Goal: Book appointment/travel/reservation

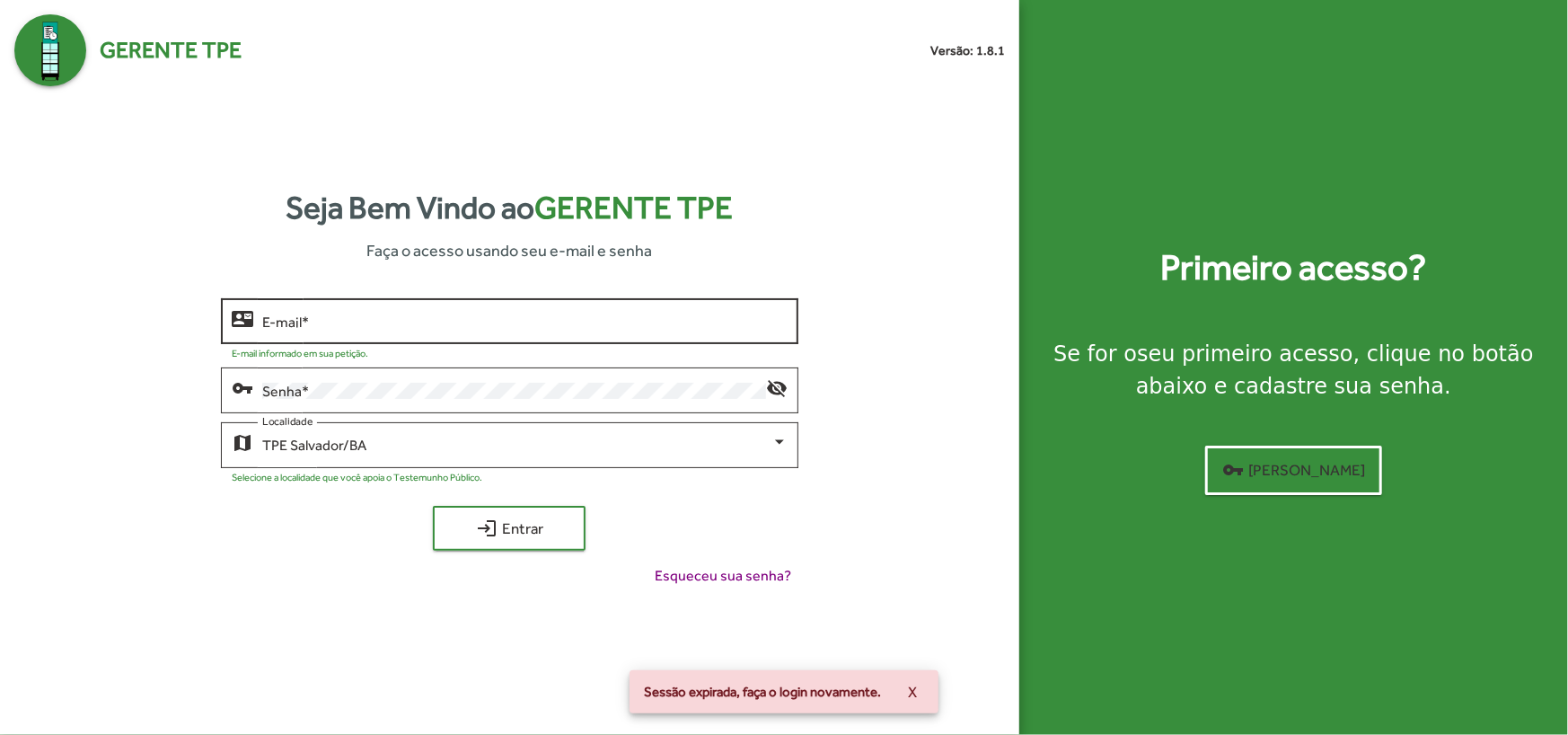
click at [444, 304] on div "E-mail *" at bounding box center [525, 319] width 525 height 49
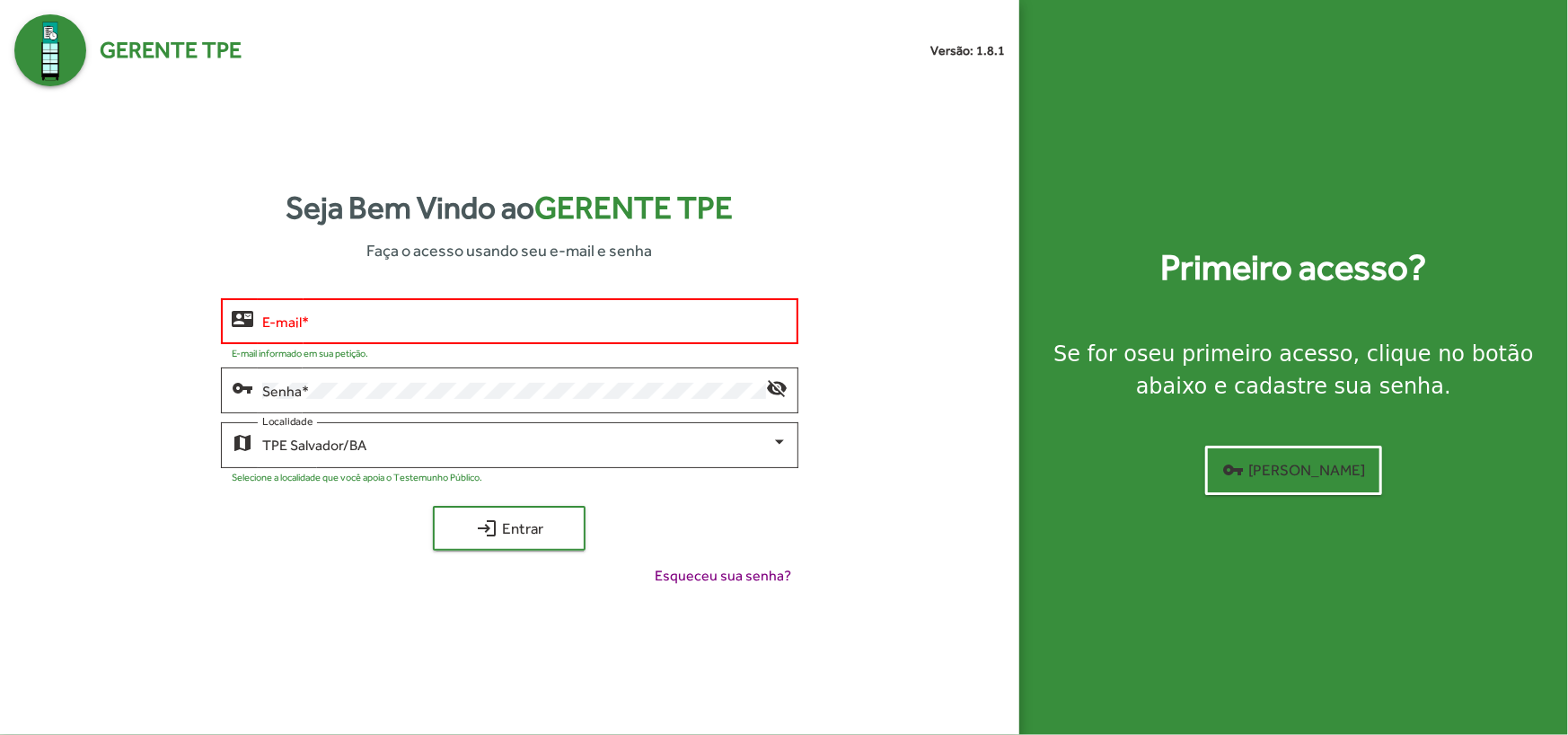
type input "**********"
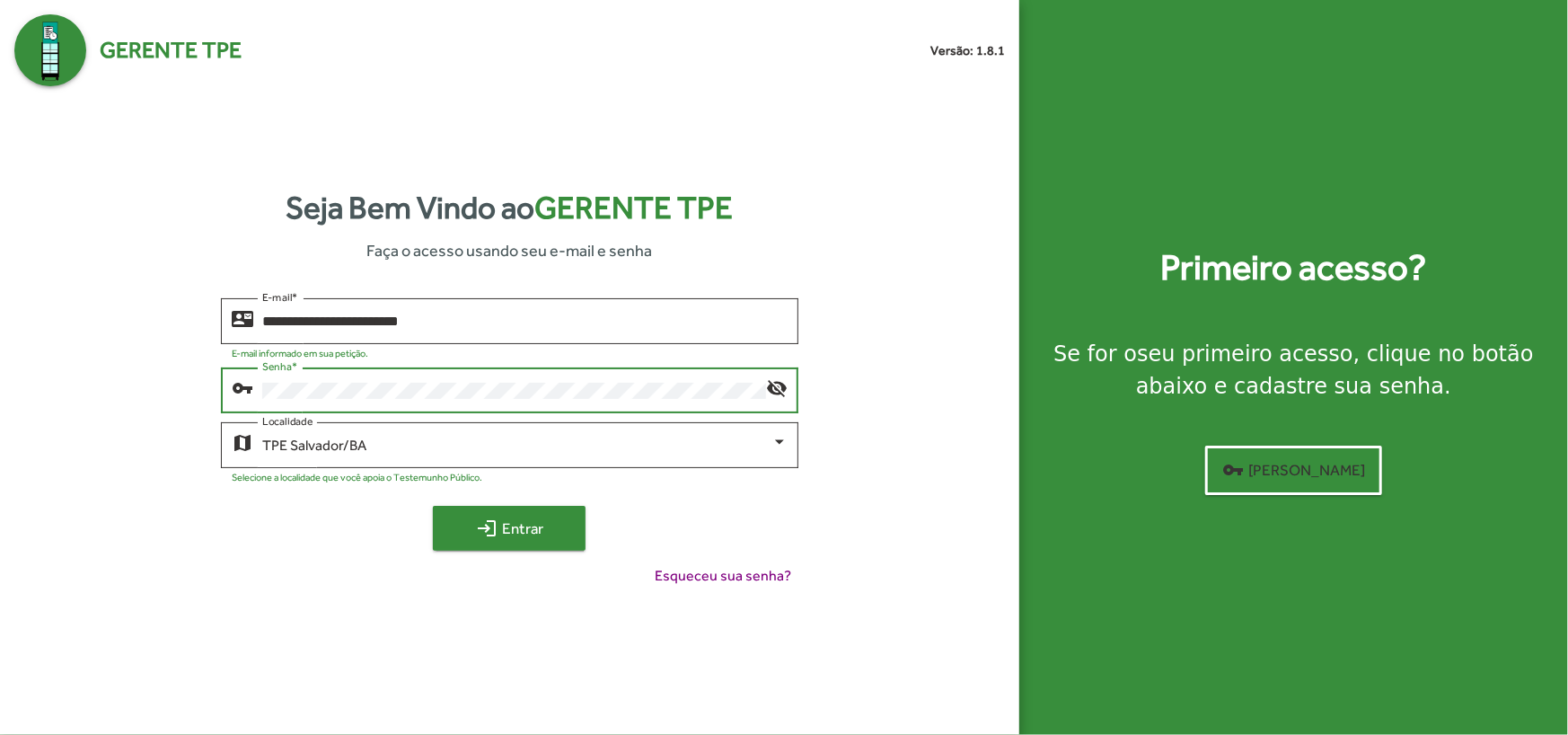
click at [499, 547] on button "login Entrar" at bounding box center [509, 528] width 153 height 45
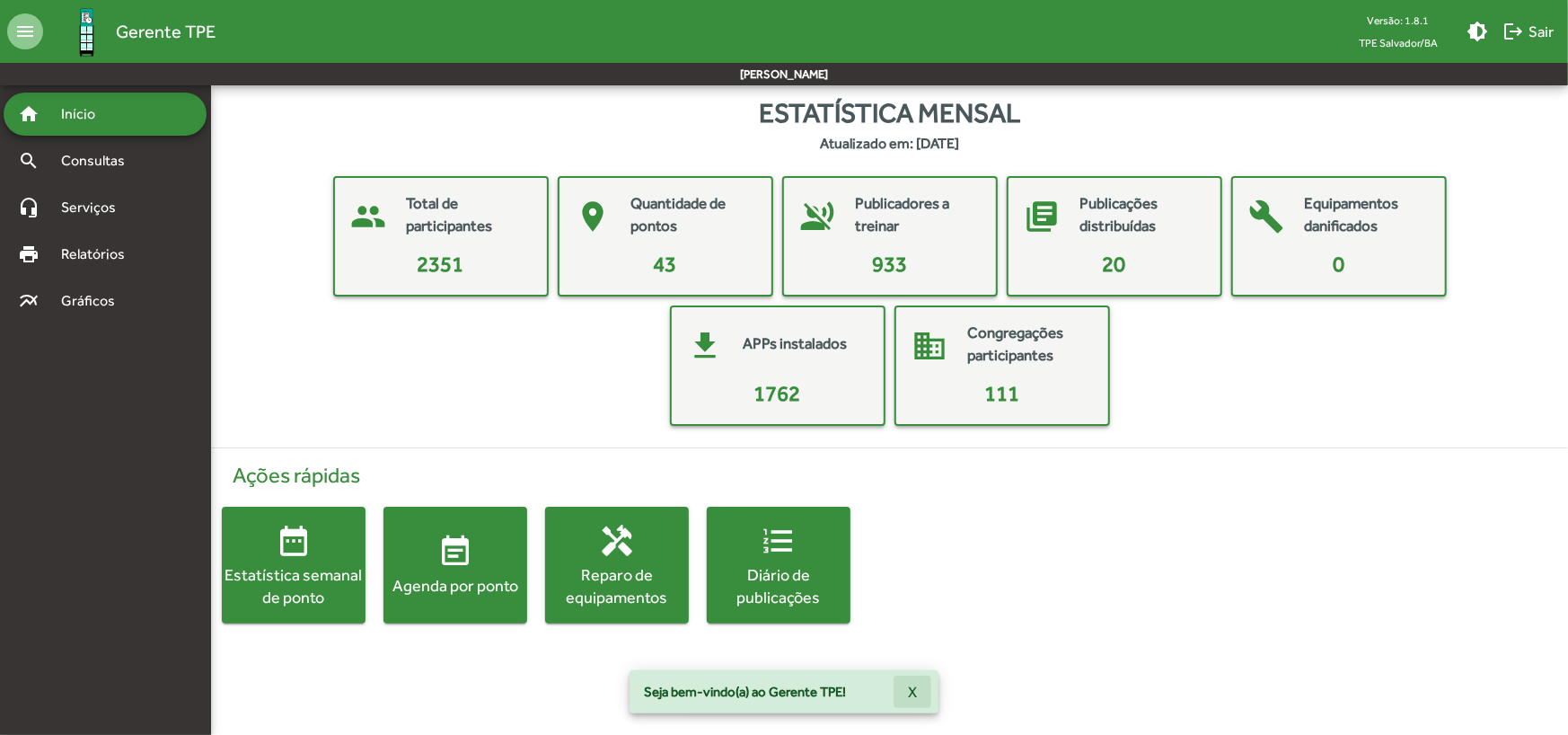
click at [918, 687] on button "X" at bounding box center [912, 691] width 38 height 33
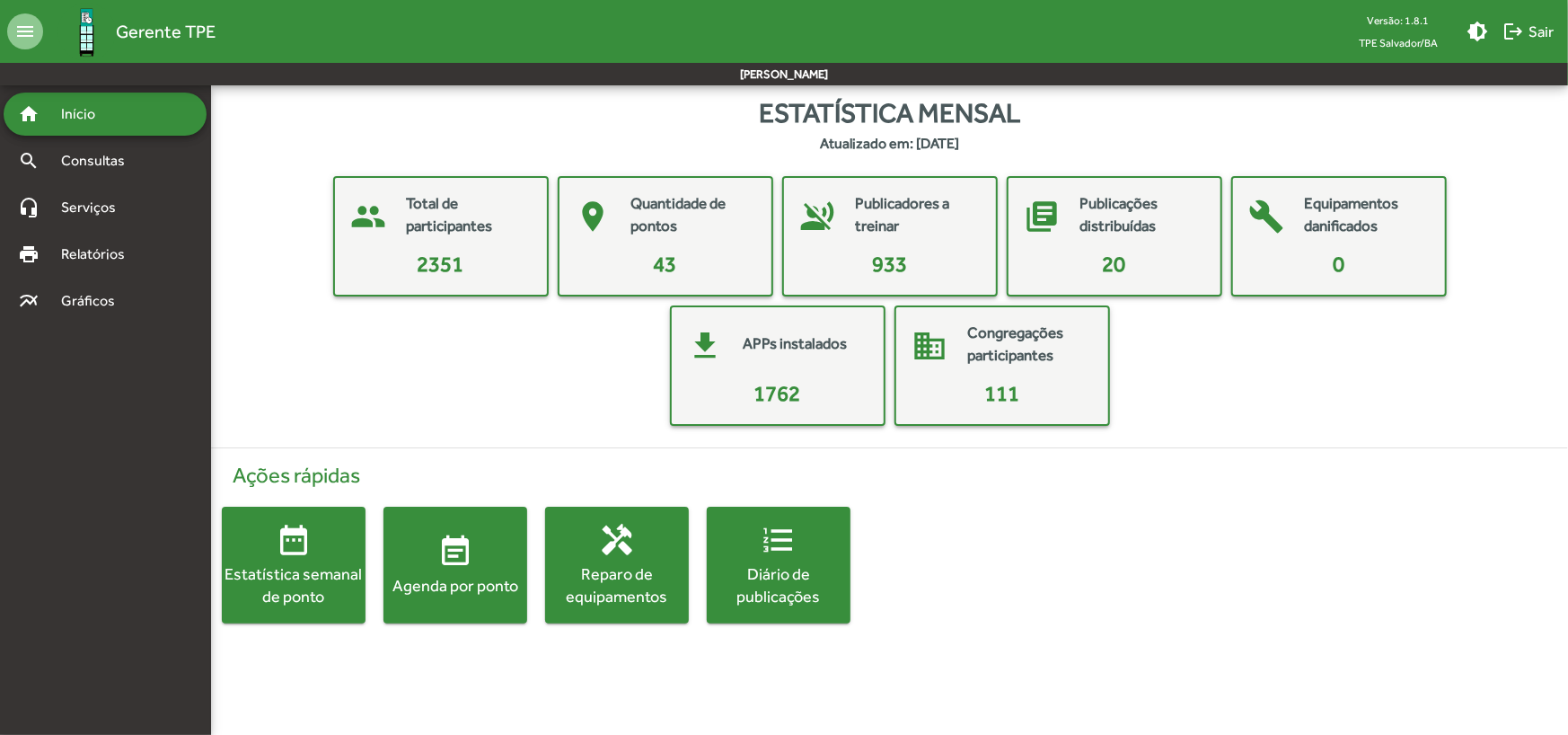
click at [439, 585] on div "Agenda por ponto" at bounding box center [455, 585] width 143 height 22
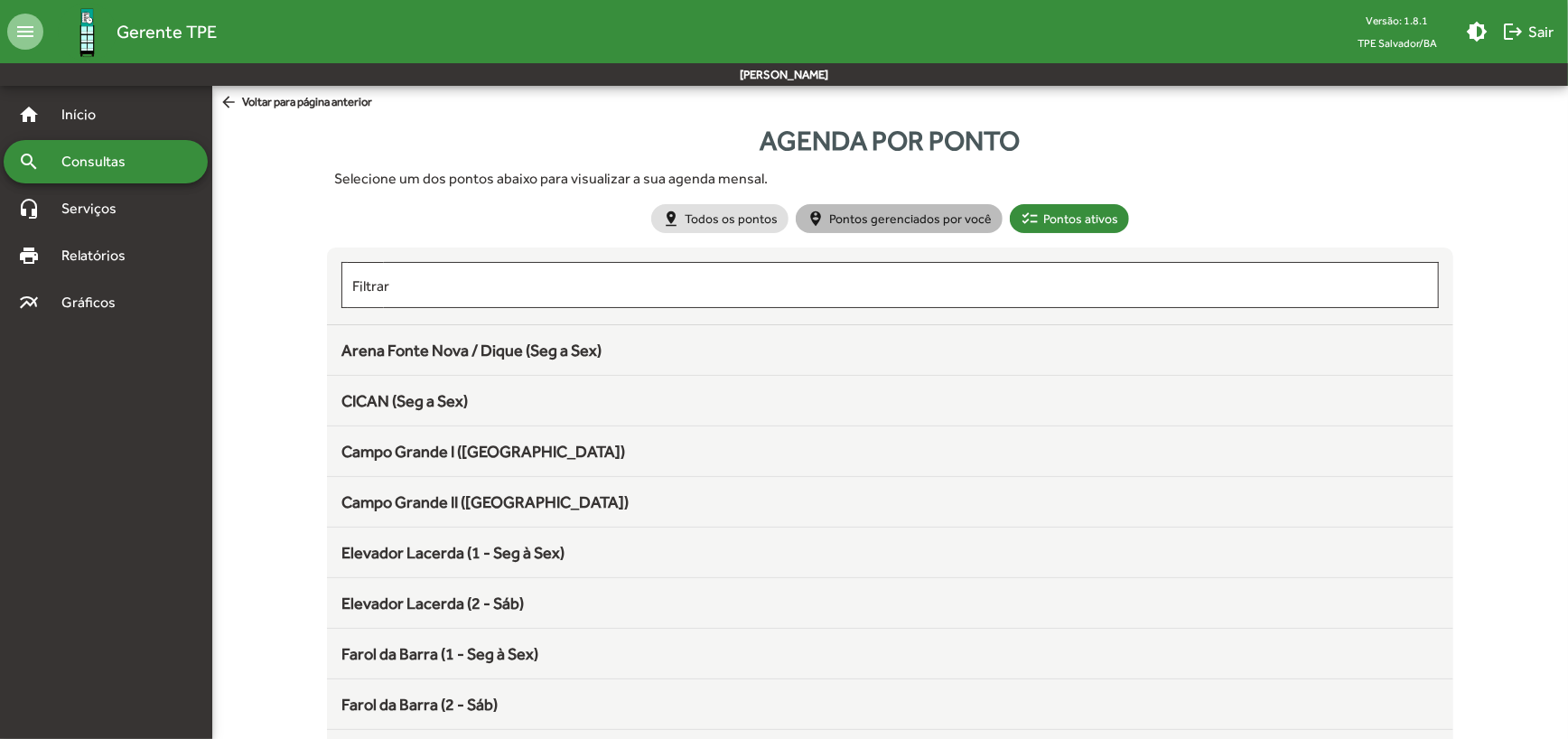
click at [919, 216] on mat-chip "person_pin_circle Pontos gerenciados por você" at bounding box center [899, 218] width 207 height 29
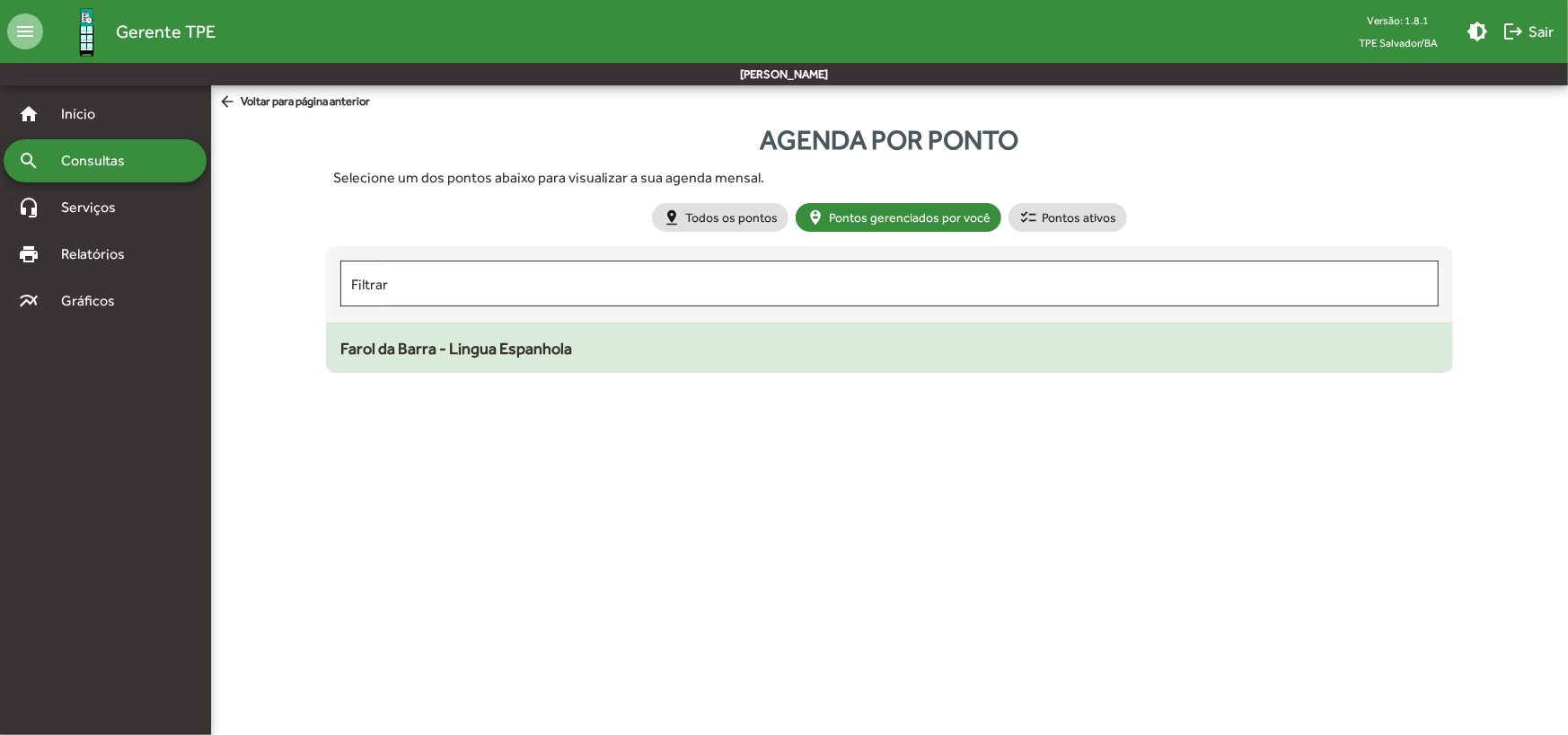
click at [523, 347] on span "Farol da Barra - Lingua Espanhola" at bounding box center [456, 348] width 232 height 19
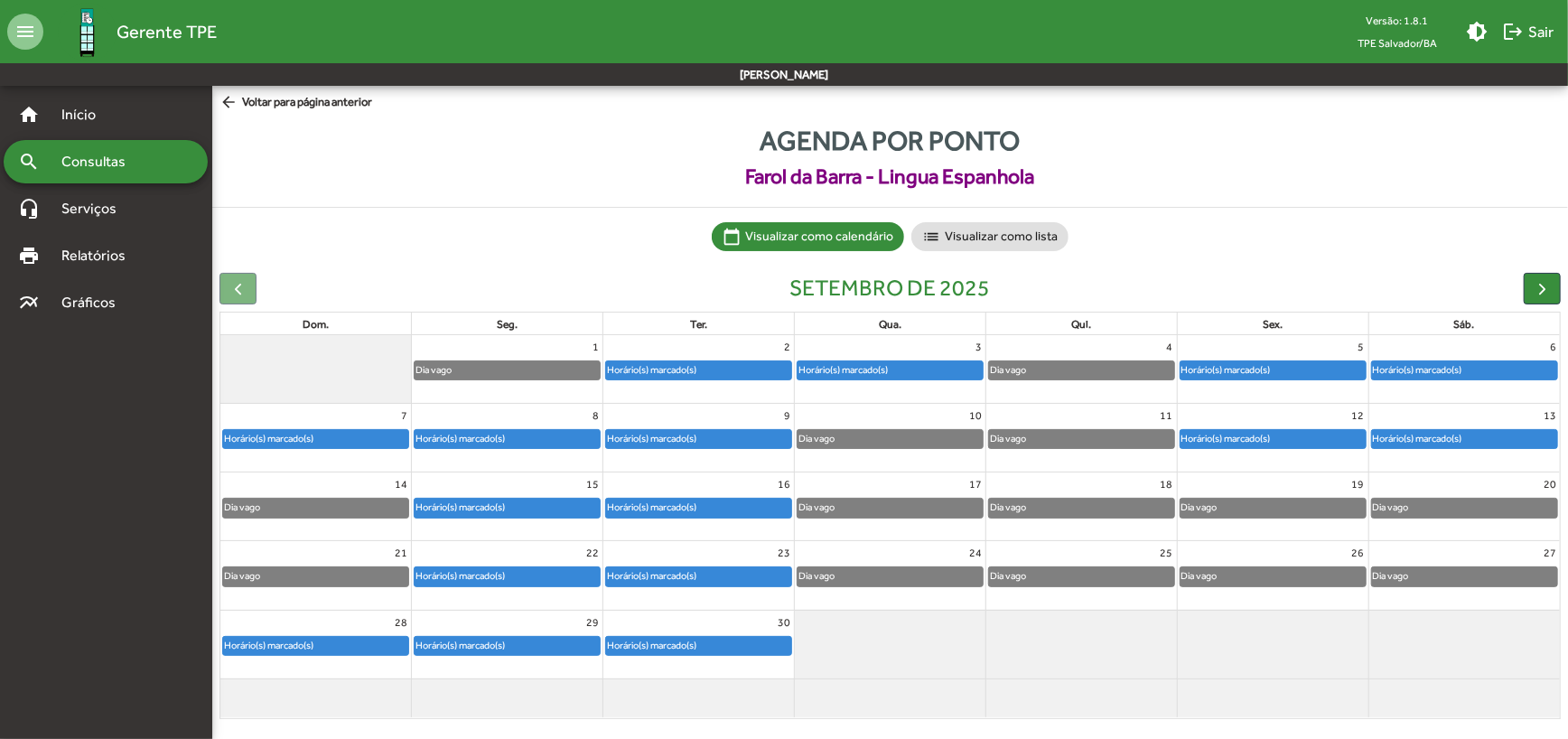
click at [902, 514] on div "Dia vago" at bounding box center [890, 508] width 185 height 18
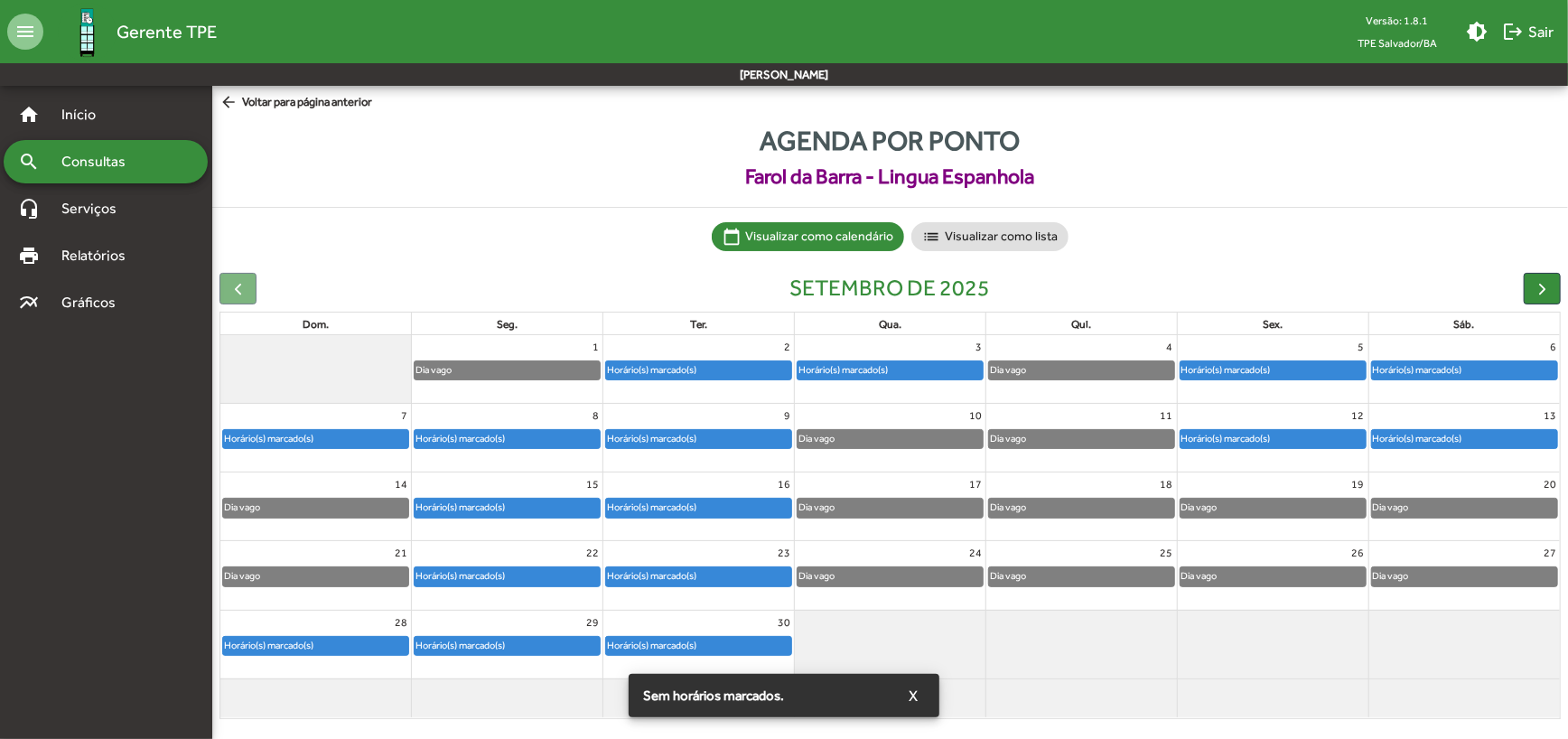
click at [912, 506] on div "Dia vago" at bounding box center [890, 508] width 185 height 18
click at [689, 496] on div "16" at bounding box center [698, 484] width 191 height 23
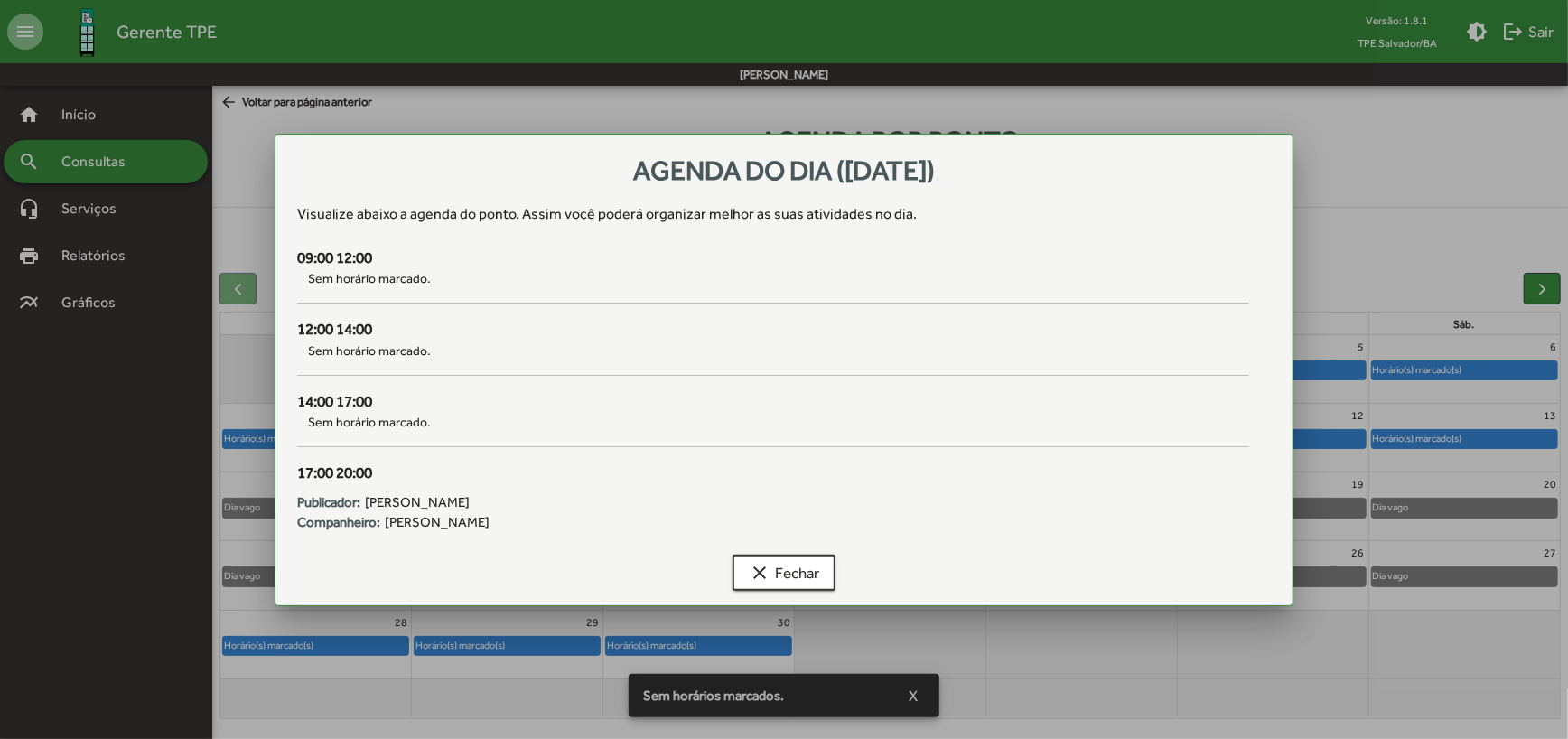
drag, startPoint x: 321, startPoint y: 263, endPoint x: 432, endPoint y: 271, distance: 111.3
click at [432, 268] on div "09:00 12:00" at bounding box center [772, 258] width 952 height 23
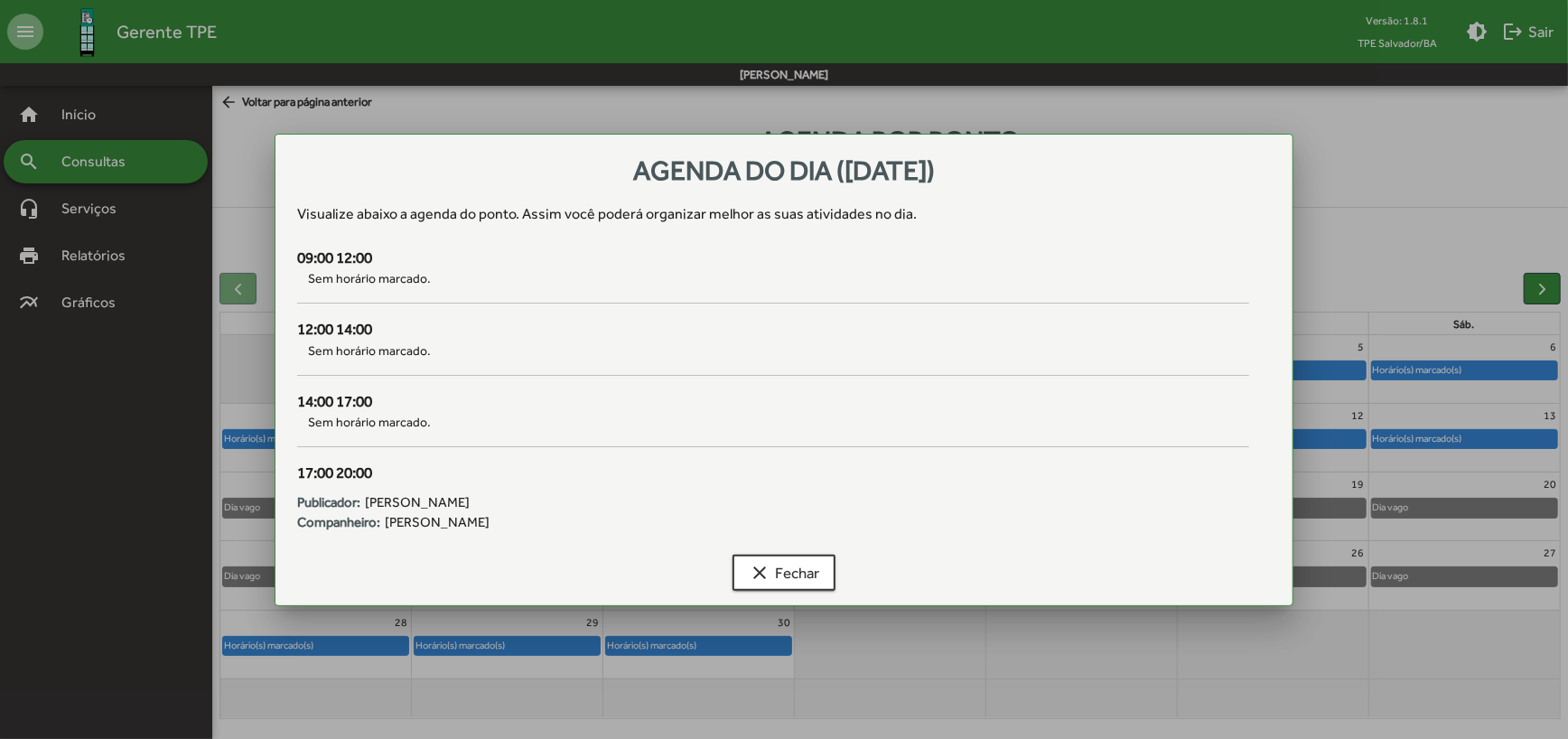
click at [533, 454] on div "14:00 17:00 Sem horário marcado." at bounding box center [773, 426] width 974 height 72
click at [763, 566] on mat-icon "clear" at bounding box center [759, 572] width 22 height 22
